Goal: Find specific page/section: Find specific page/section

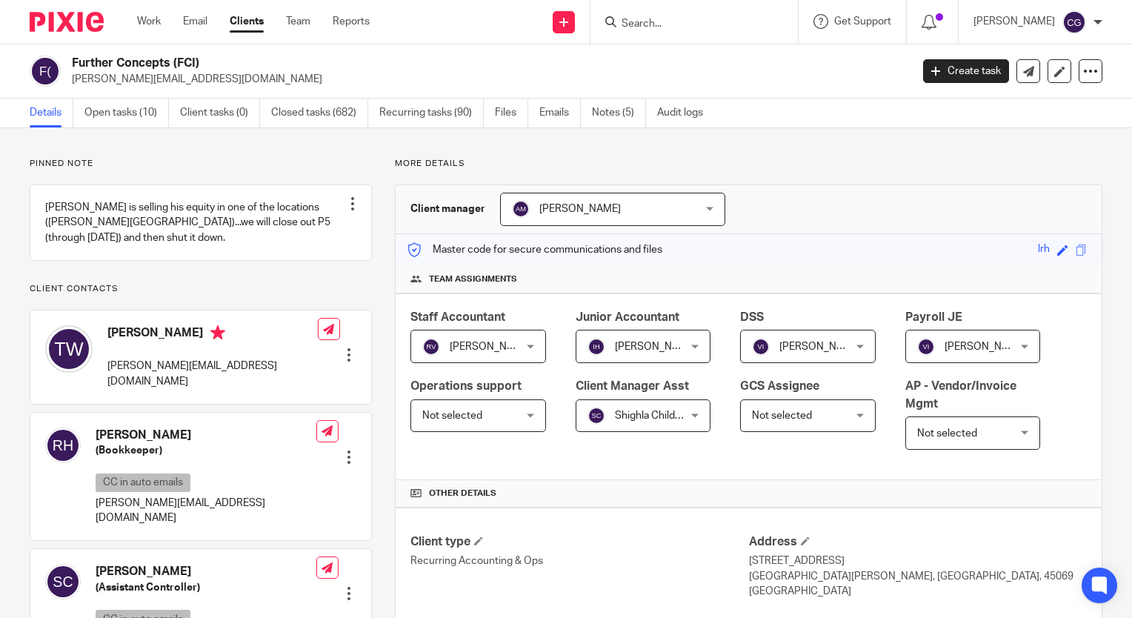
click at [754, 35] on div at bounding box center [694, 22] width 207 height 44
click at [745, 25] on input "Search" at bounding box center [686, 24] width 133 height 13
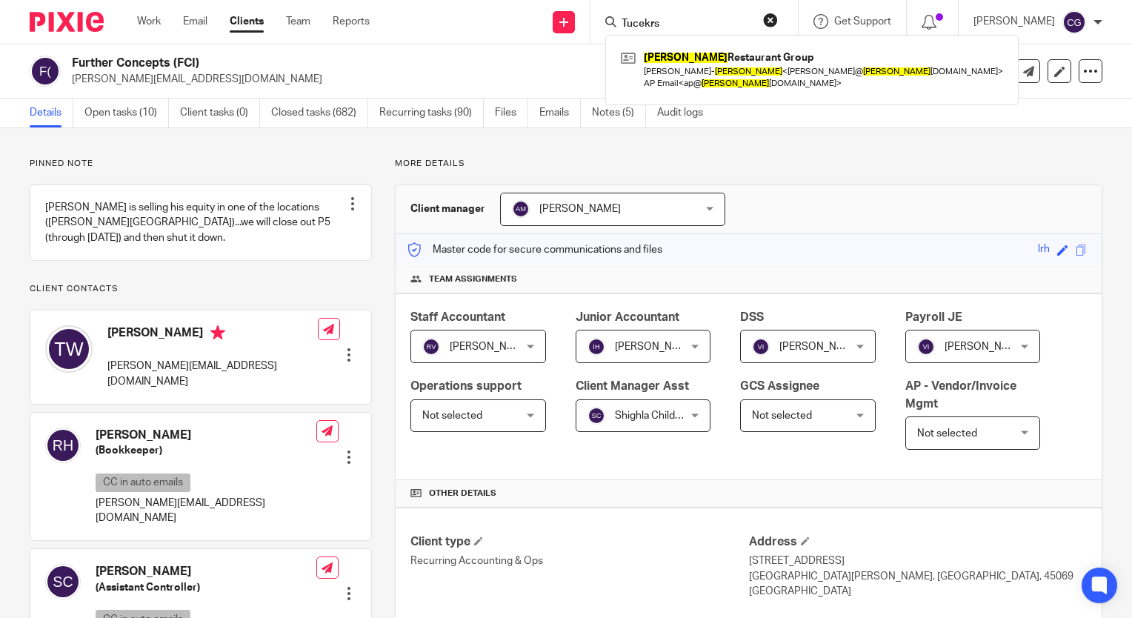
type input "Tucekrs"
click button "submit" at bounding box center [0, 0] width 0 height 0
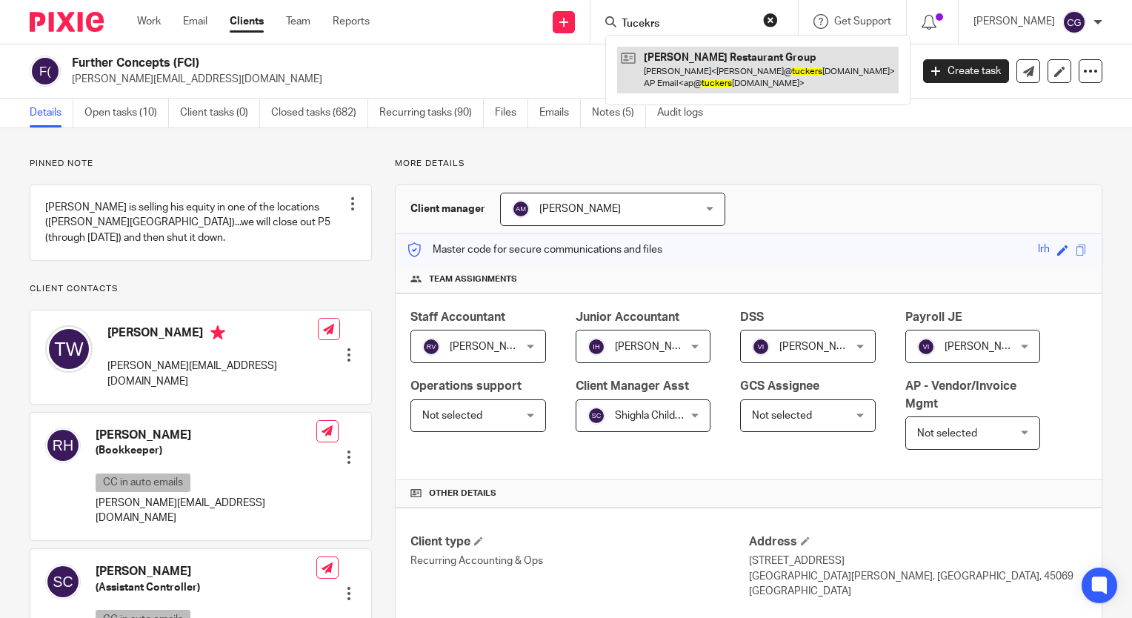
click at [747, 64] on link at bounding box center [758, 70] width 282 height 46
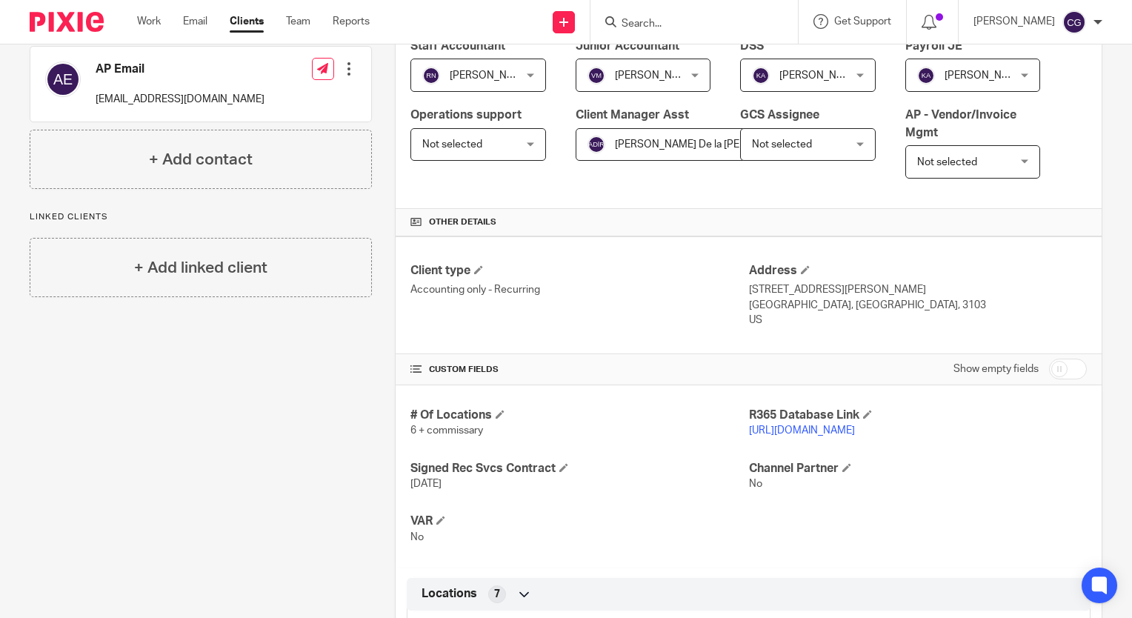
scroll to position [370, 0]
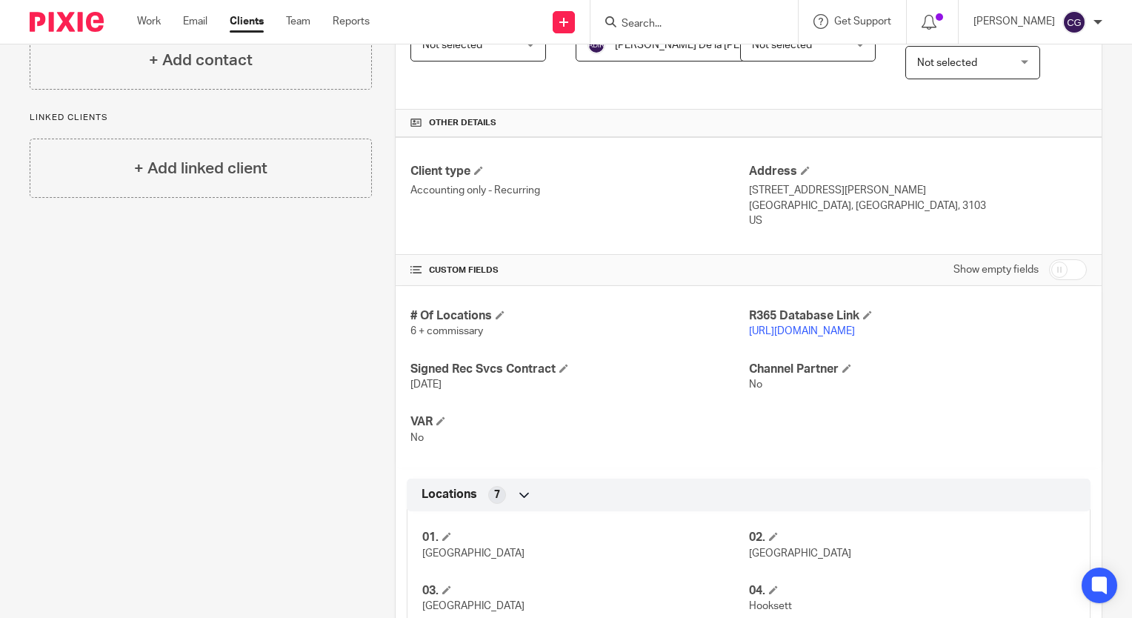
click at [842, 330] on link "[URL][DOMAIN_NAME]" at bounding box center [802, 331] width 106 height 10
